Goal: Task Accomplishment & Management: Use online tool/utility

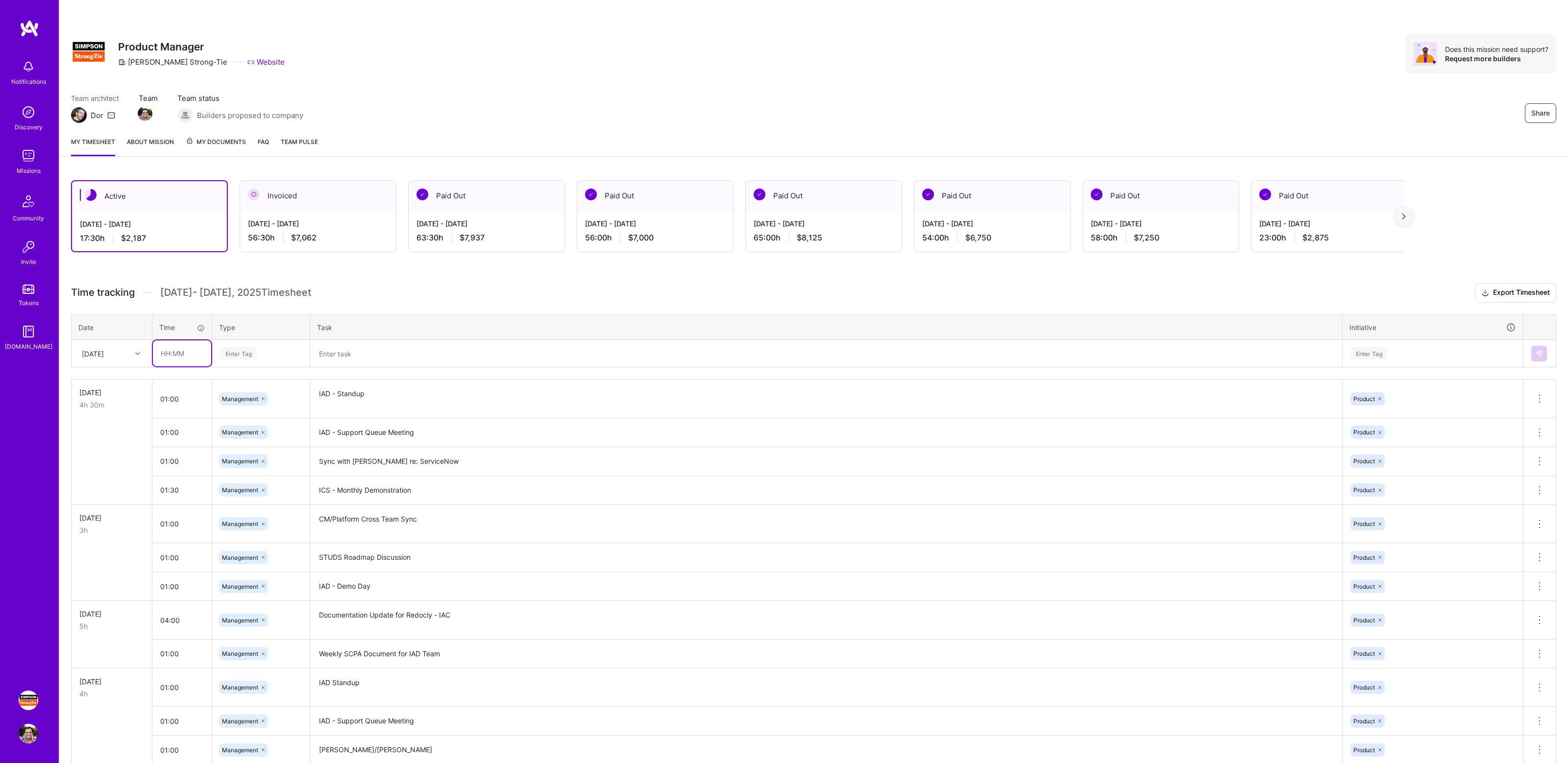
click at [200, 349] on input "text" at bounding box center [182, 353] width 58 height 26
type input "01:30"
type input "Mana"
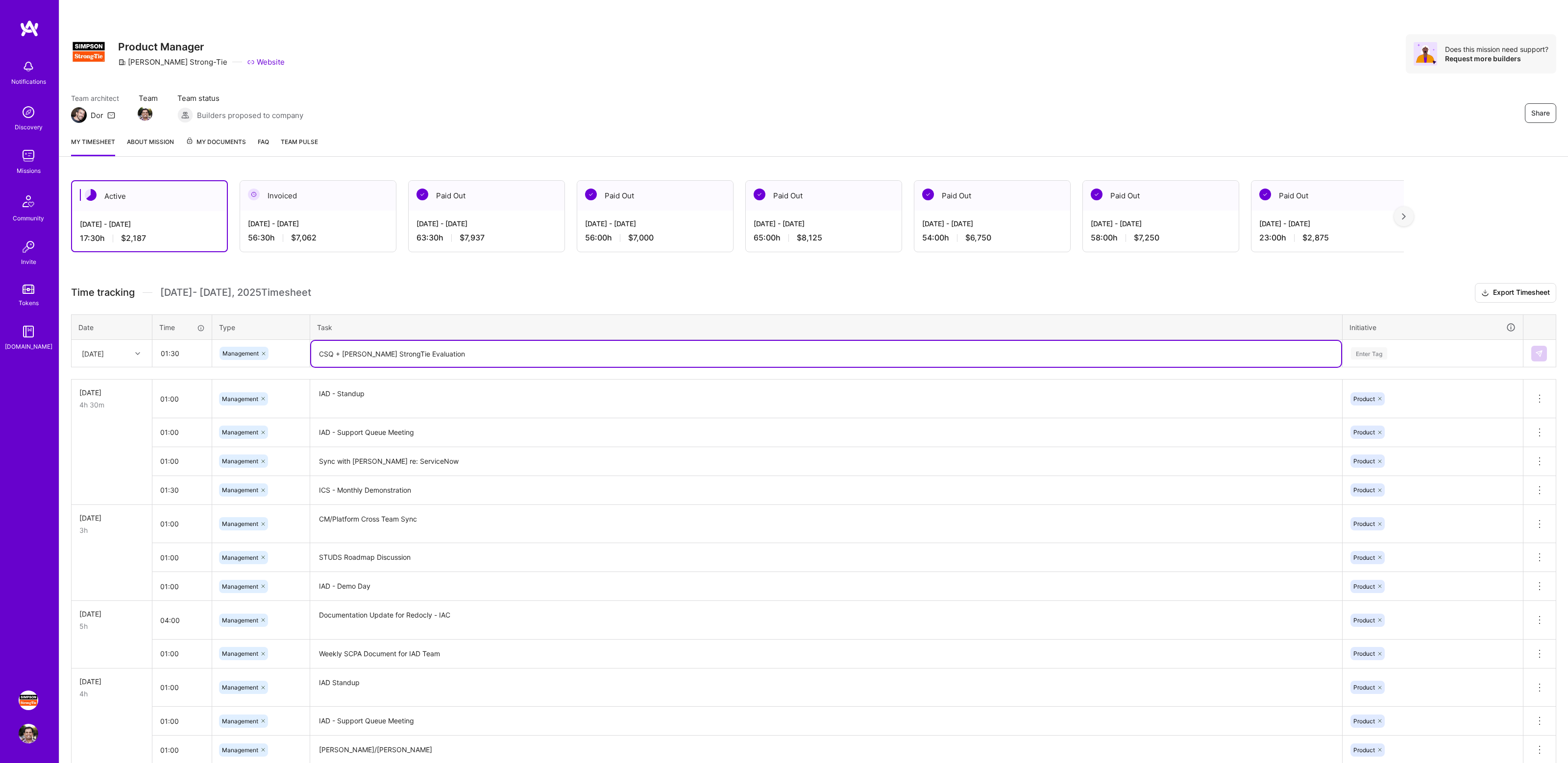
click at [1118, 354] on textarea "CSQ + [PERSON_NAME] StrongTie Evaluation" at bounding box center [826, 354] width 1030 height 26
type textarea "CSQ + [PERSON_NAME] StrongTie Evaluation Meeting with [PERSON_NAME]"
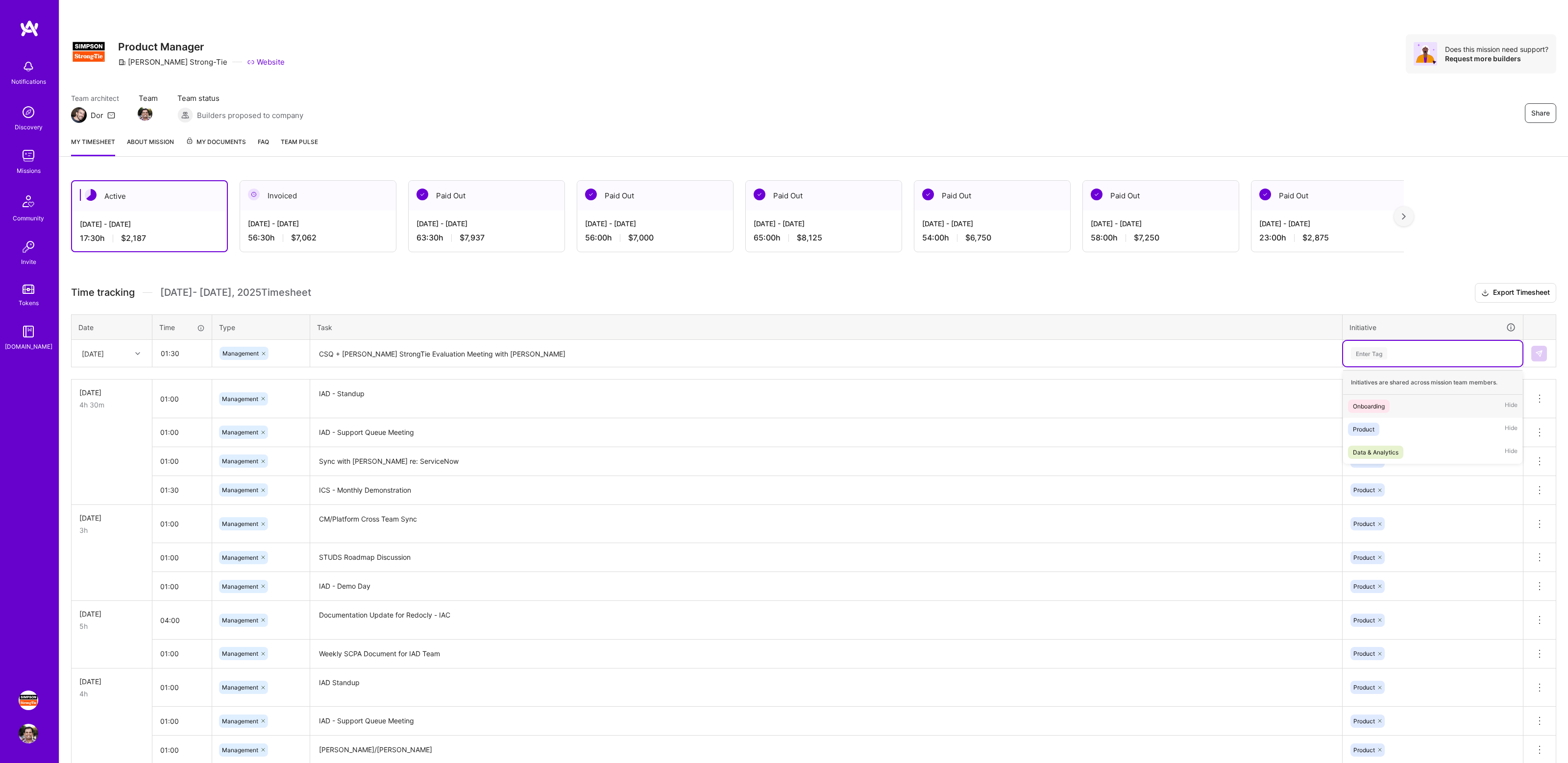
click at [1386, 358] on div "Enter Tag" at bounding box center [1369, 353] width 37 height 15
click at [1380, 423] on div "Product Hide" at bounding box center [1433, 430] width 180 height 23
click at [1541, 350] on img at bounding box center [1539, 354] width 8 height 8
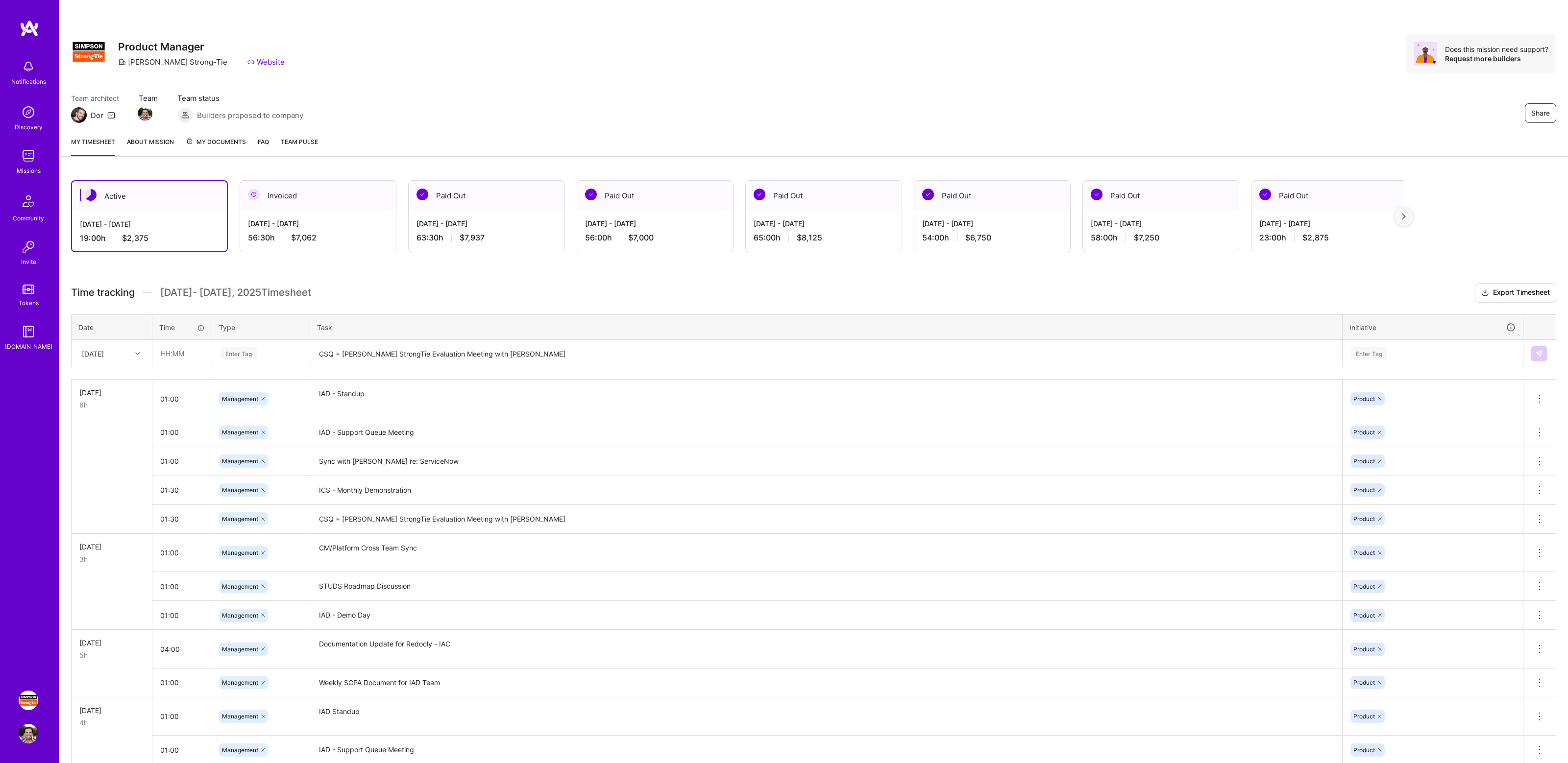
click at [479, 277] on div "Active [DATE] - [DATE] 19:00 h $2,375 Invoiced [DATE] - [DATE] 56:30 h $7,062 P…" at bounding box center [813, 547] width 1509 height 758
click at [487, 280] on div "Active [DATE] - [DATE] 19:00 h $2,375 Invoiced [DATE] - [DATE] 56:30 h $7,062 P…" at bounding box center [813, 547] width 1509 height 758
click at [193, 356] on input "text" at bounding box center [182, 353] width 58 height 26
type input "01:00"
type input "Manage"
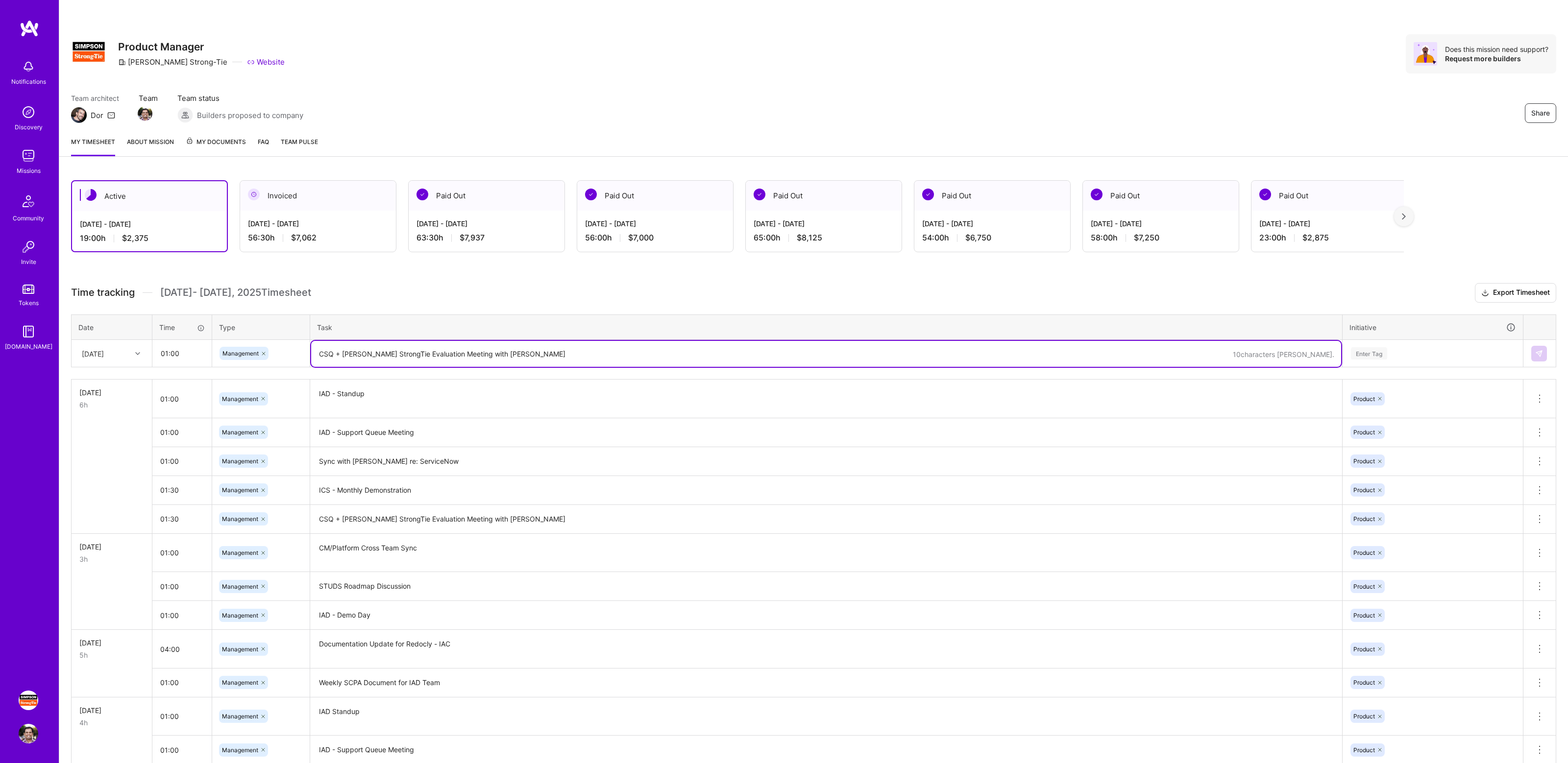
click at [352, 350] on textarea "CSQ + [PERSON_NAME] StrongTie Evaluation Meeting with [PERSON_NAME]" at bounding box center [826, 354] width 1030 height 26
type textarea "Sync with [PERSON_NAME] about ServiceNow workflows"
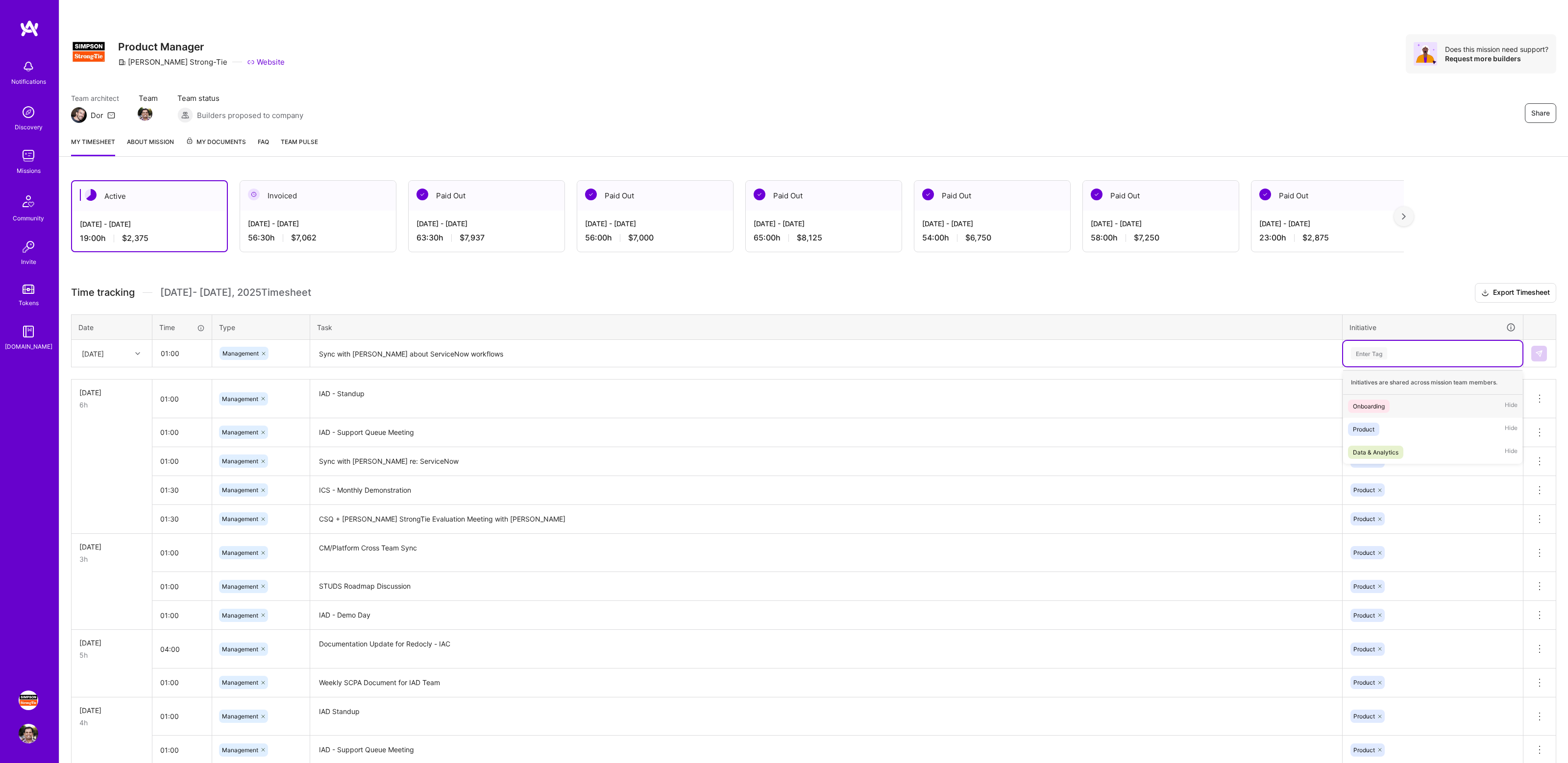
click at [1418, 355] on div "Enter Tag" at bounding box center [1433, 354] width 166 height 12
click at [1393, 428] on div "Product Hide" at bounding box center [1433, 430] width 180 height 23
click at [1543, 354] on button at bounding box center [1539, 354] width 16 height 16
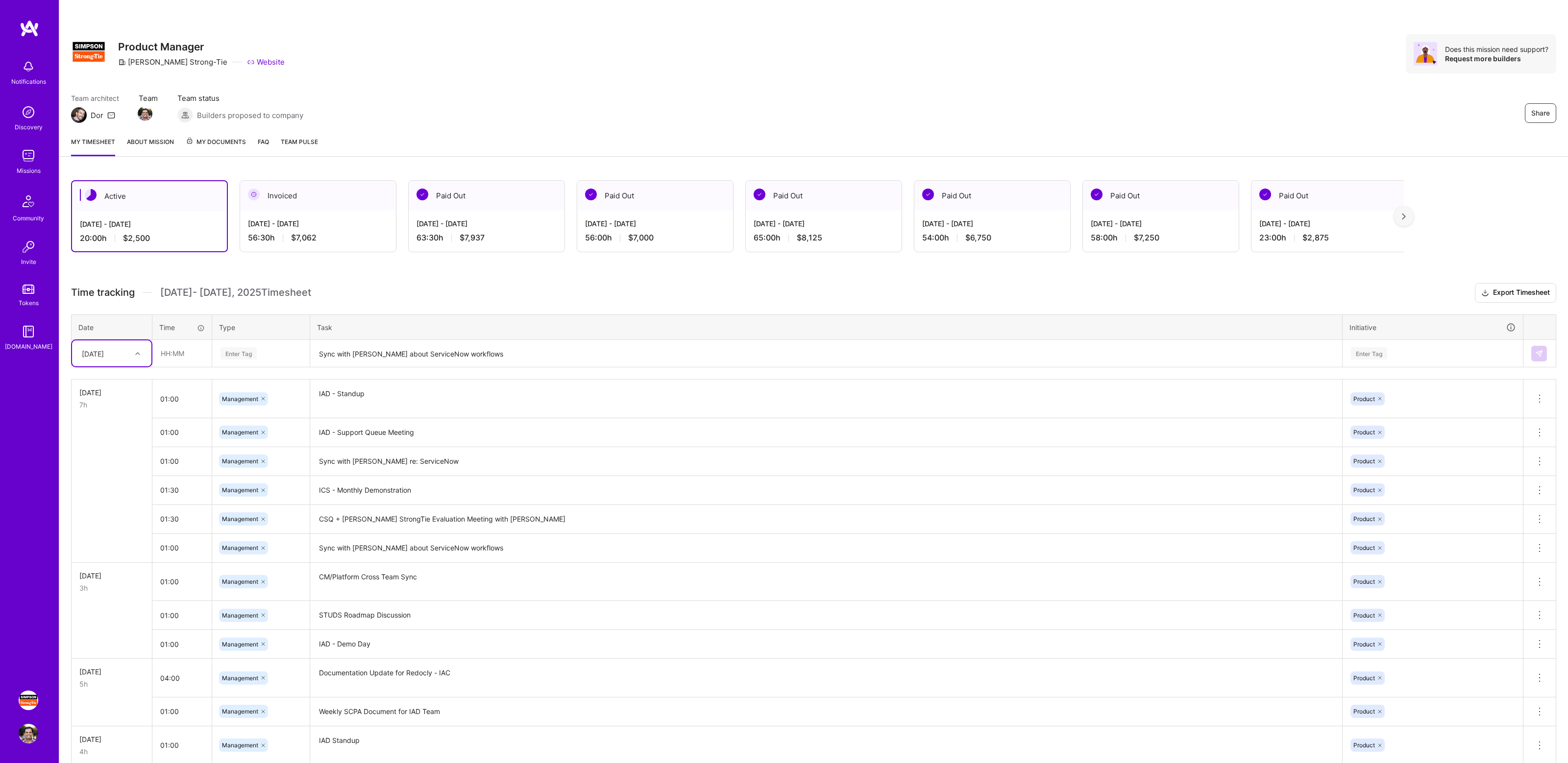
click at [712, 282] on div "Active [DATE] - [DATE] 20:00 h $2,500 Invoiced [DATE] - [DATE] 56:30 h $7,062 P…" at bounding box center [813, 562] width 1509 height 786
click at [180, 355] on input "text" at bounding box center [182, 353] width 58 height 26
type input "01:00"
type input "mana"
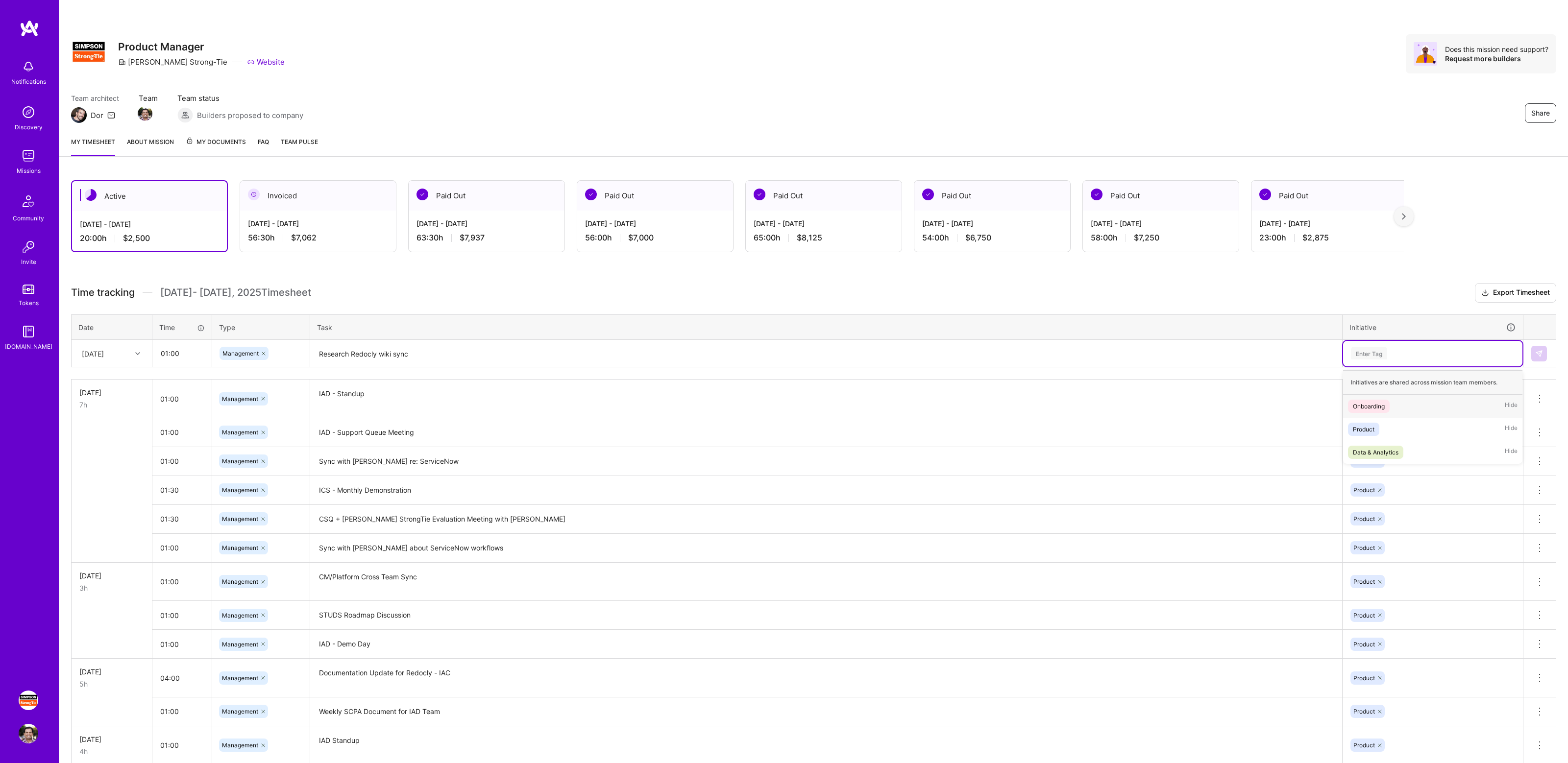
click at [1393, 347] on div "Enter Tag" at bounding box center [1433, 354] width 166 height 12
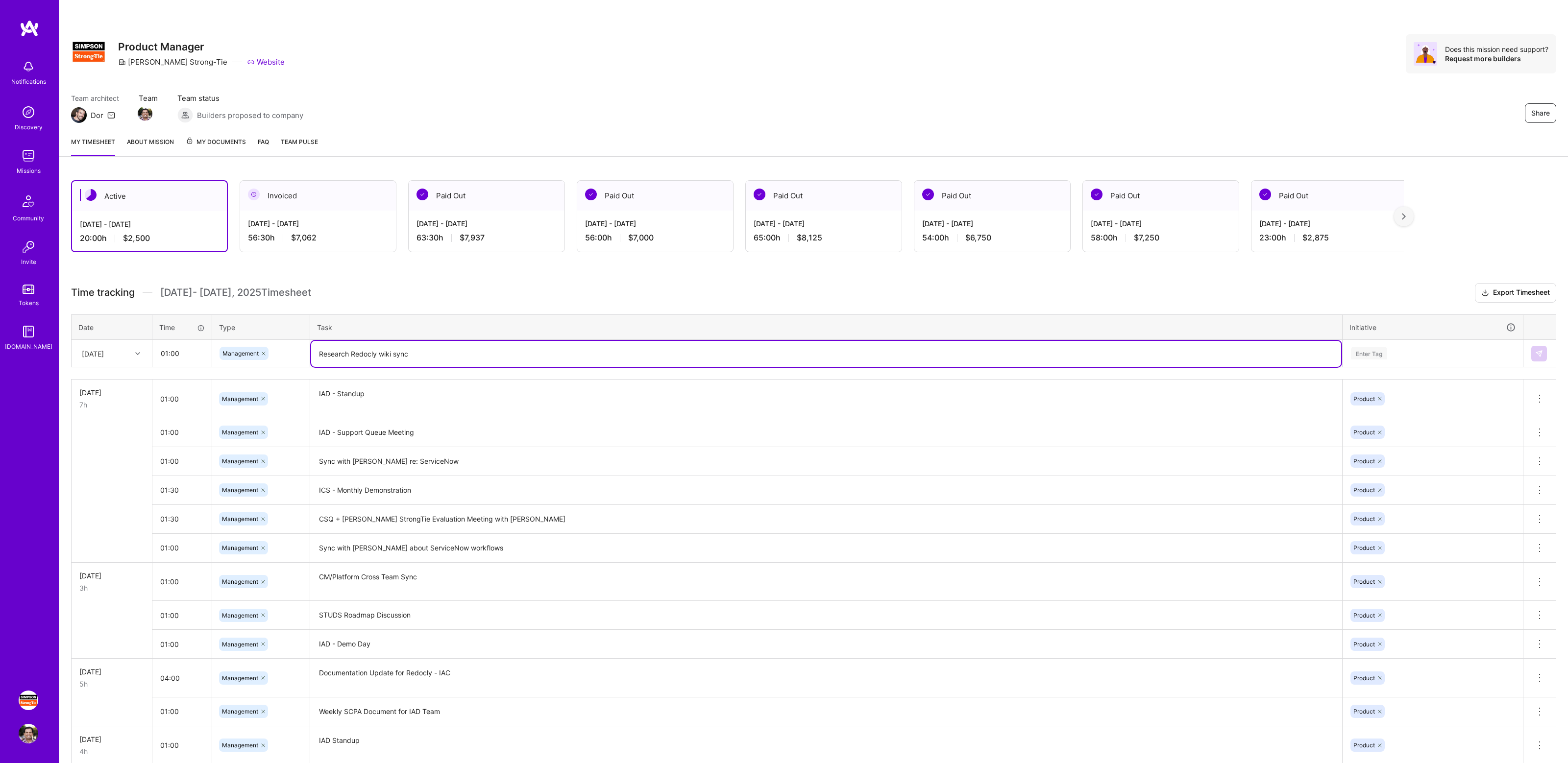
click at [1125, 352] on textarea "Research Redocly wiki sync" at bounding box center [826, 354] width 1030 height 26
type textarea "Research Redocly wiki sync from Github"
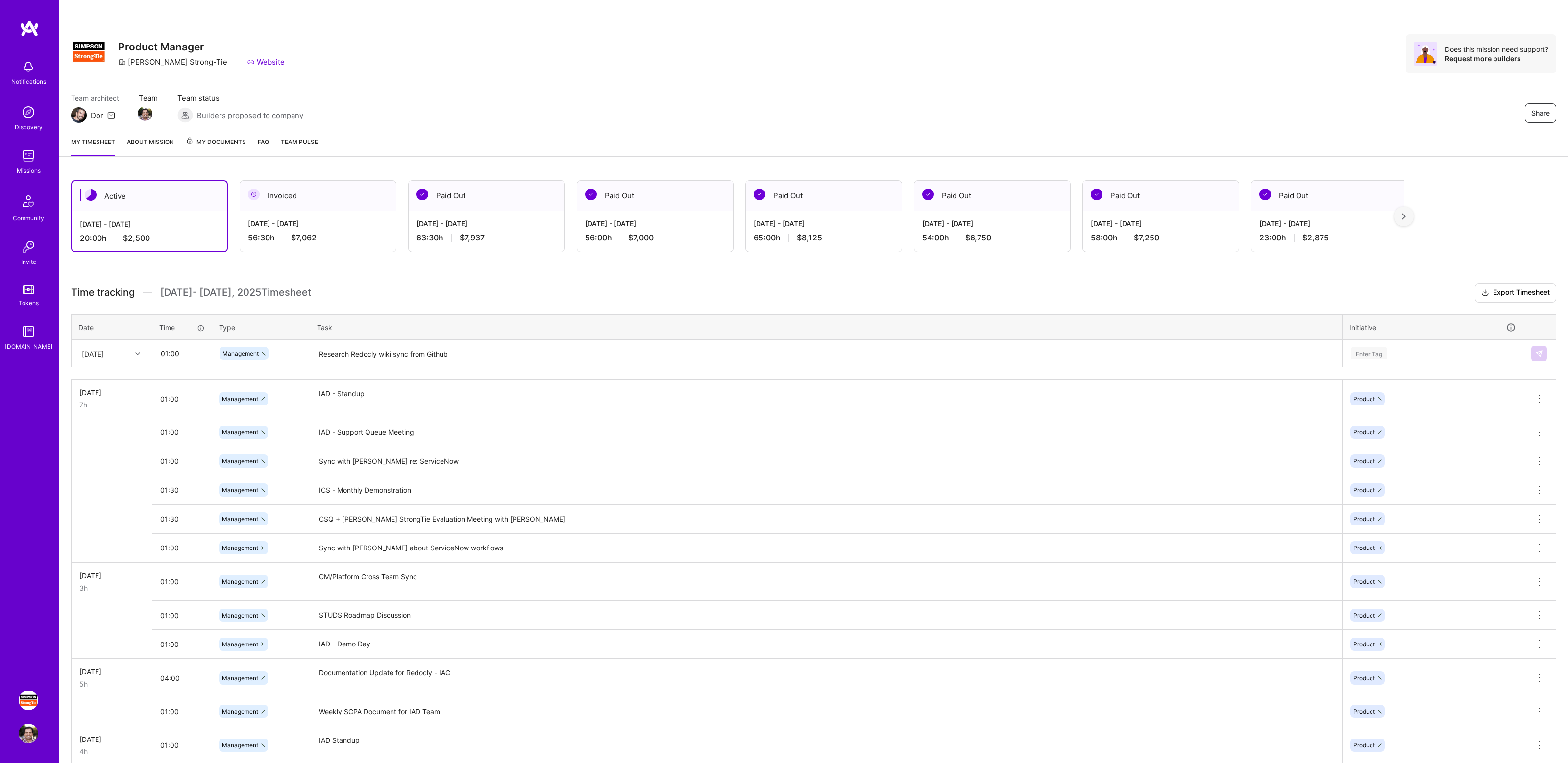
click at [1386, 368] on div "Time tracking [DATE] - [DATE] Timesheet Export Timesheet Date Time Type Task In…" at bounding box center [814, 594] width 1485 height 624
click at [1383, 347] on div "Enter Tag" at bounding box center [1369, 353] width 37 height 15
click at [1390, 431] on div "Product Hide" at bounding box center [1433, 430] width 180 height 23
click at [1535, 352] on img at bounding box center [1539, 354] width 8 height 8
click at [560, 94] on div "Team architect Dor Team Team status Builders proposed to company Share" at bounding box center [814, 108] width 1485 height 30
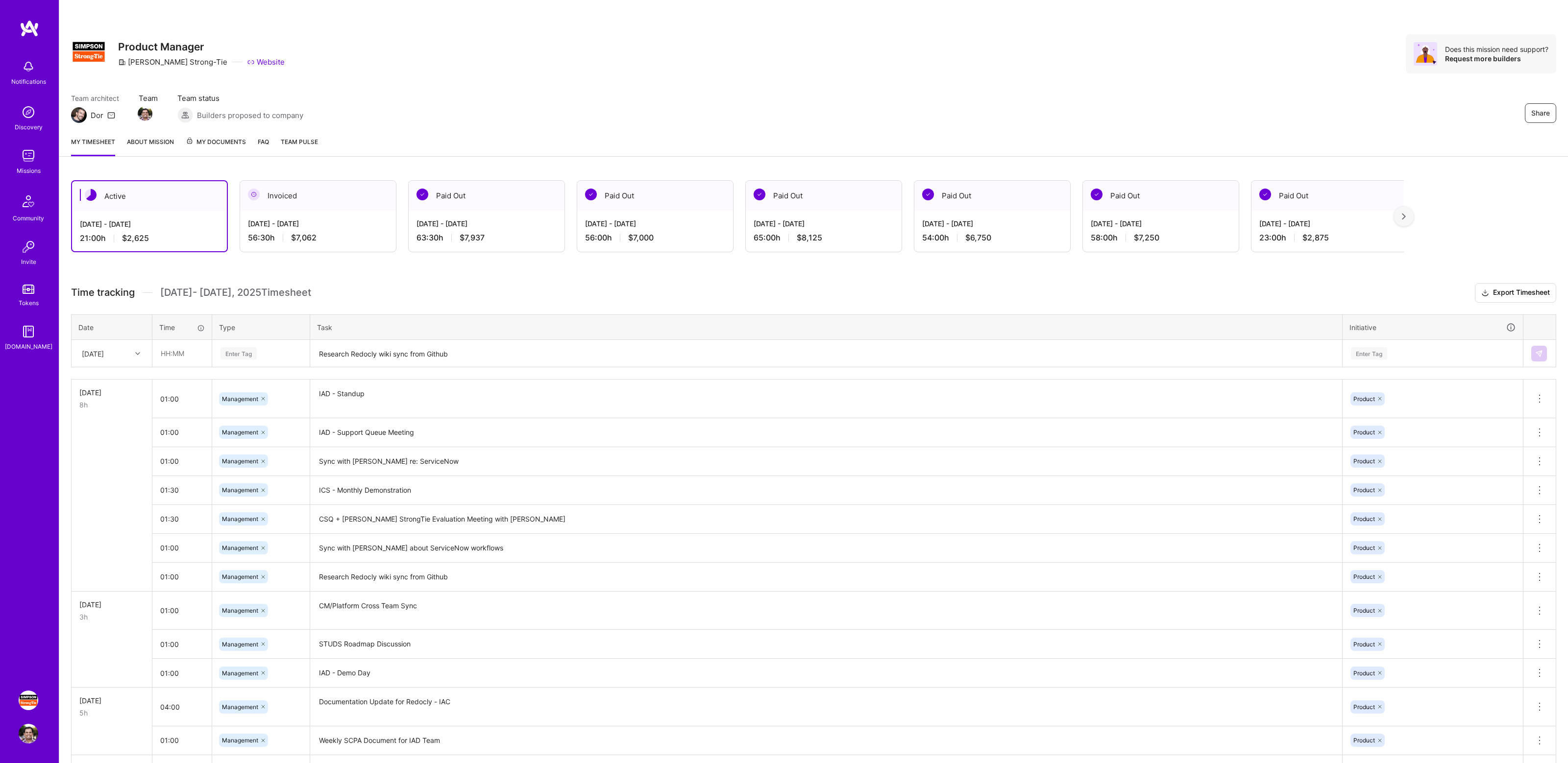
click at [579, 70] on div "Share Product Manager [PERSON_NAME]-Tie Website Does this mission need support?…" at bounding box center [814, 54] width 1485 height 39
click at [1170, 27] on div "Share Product Manager [PERSON_NAME]-Tie Website Does this mission need support?…" at bounding box center [813, 64] width 1509 height 129
click at [815, 90] on div "Share Product Manager [PERSON_NAME]-Tie Website Does this mission need support?…" at bounding box center [813, 64] width 1509 height 129
click at [727, 32] on div "Share Product Manager [PERSON_NAME]-Tie Website Does this mission need support?…" at bounding box center [813, 64] width 1509 height 129
click at [773, 38] on div "Share Product Manager [PERSON_NAME]-Tie Website Does this mission need support?…" at bounding box center [814, 54] width 1485 height 39
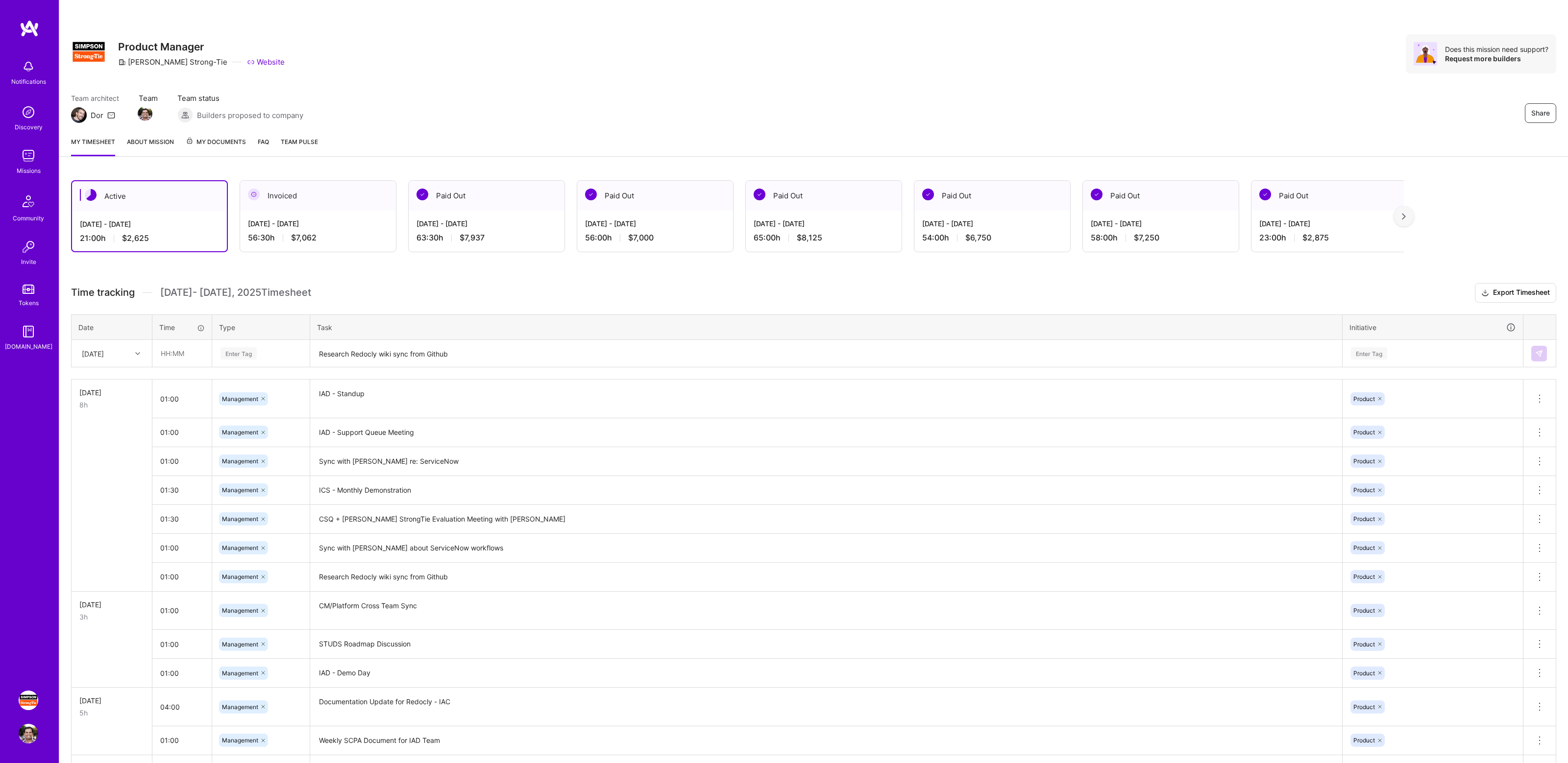
click at [836, 42] on div "Share Product Manager [PERSON_NAME]-Tie Website Does this mission need support?…" at bounding box center [814, 54] width 1485 height 39
click at [879, 42] on div "Share Product Manager [PERSON_NAME]-Tie Website Does this mission need support?…" at bounding box center [814, 54] width 1485 height 39
